Goal: Navigation & Orientation: Find specific page/section

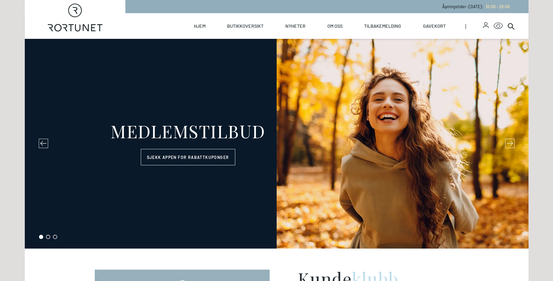
select select "NO"
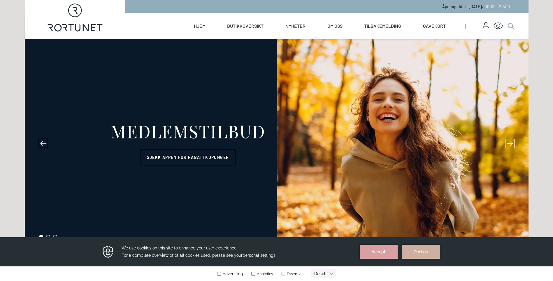
click at [511, 28] on circle at bounding box center [511, 25] width 4 height 4
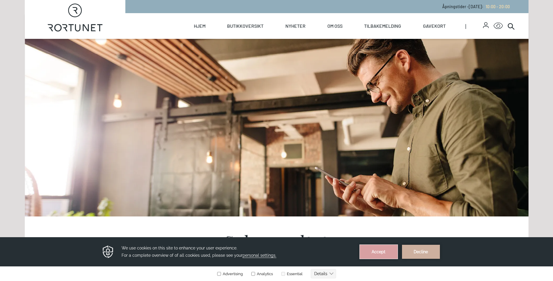
drag, startPoint x: 382, startPoint y: 254, endPoint x: 357, endPoint y: 414, distance: 161.8
click at [382, 254] on button "Accept" at bounding box center [379, 251] width 38 height 14
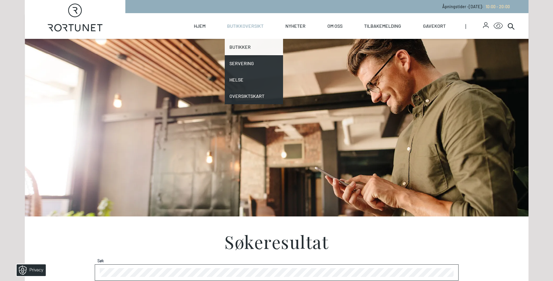
click at [244, 45] on link "Butikker" at bounding box center [254, 47] width 58 height 16
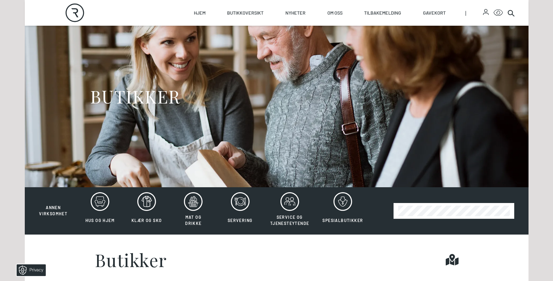
scroll to position [58, 0]
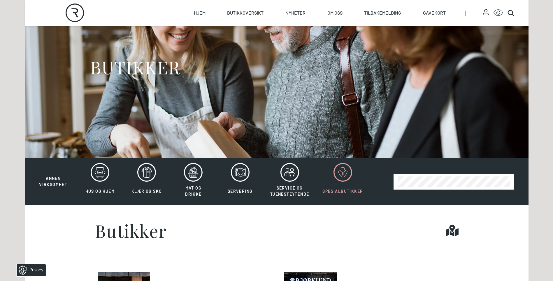
click at [342, 176] on icon at bounding box center [343, 172] width 19 height 19
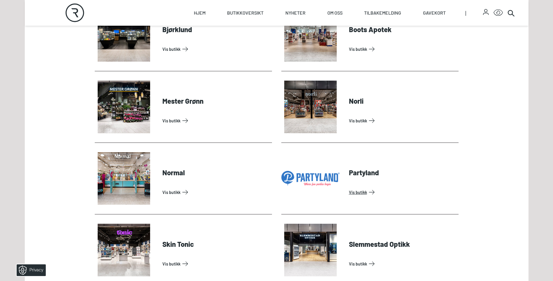
scroll to position [263, 0]
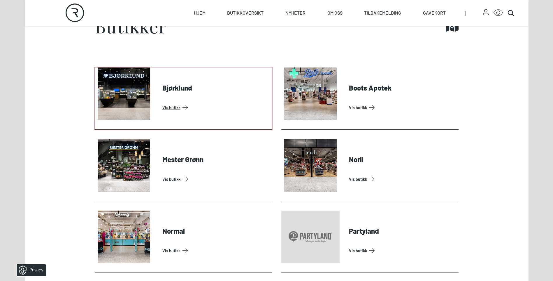
click at [172, 108] on link "Vis butikk" at bounding box center [216, 107] width 107 height 9
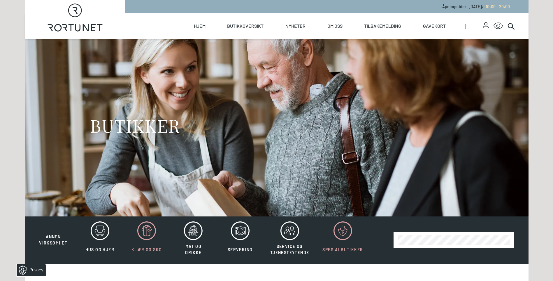
click at [147, 238] on icon at bounding box center [146, 230] width 19 height 19
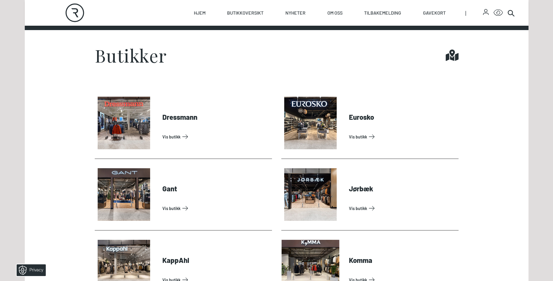
scroll to position [292, 0]
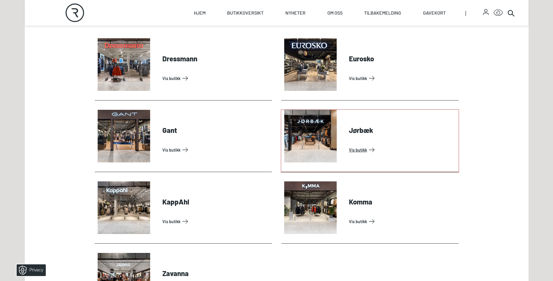
click at [361, 151] on link "Vis butikk" at bounding box center [402, 149] width 107 height 9
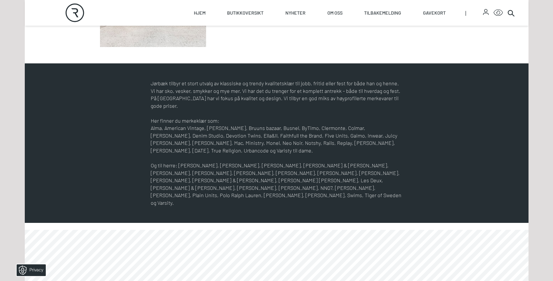
scroll to position [117, 0]
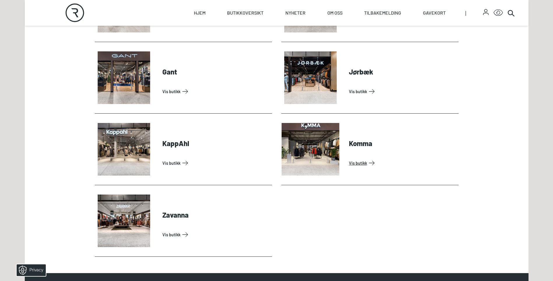
scroll to position [379, 0]
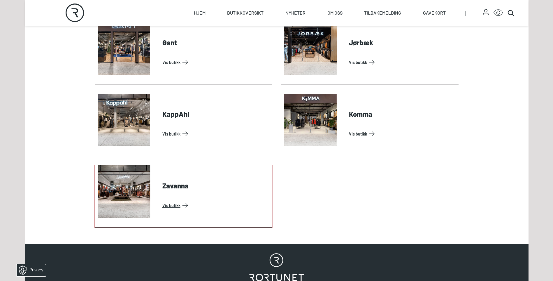
click at [168, 205] on link "Vis butikk" at bounding box center [216, 204] width 107 height 9
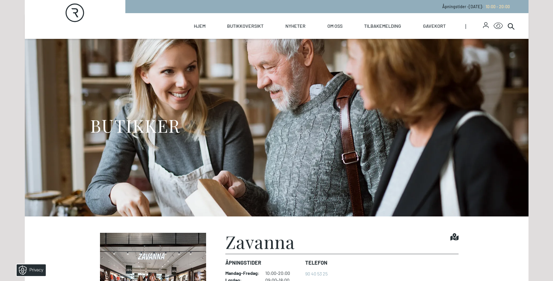
scroll to position [117, 0]
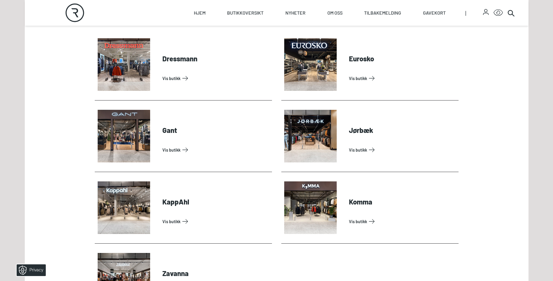
scroll to position [321, 0]
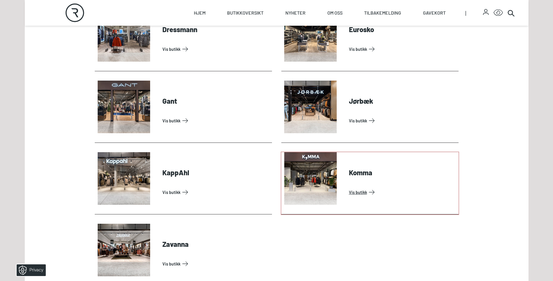
click at [363, 191] on link "Vis butikk" at bounding box center [402, 191] width 107 height 9
